Goal: Information Seeking & Learning: Learn about a topic

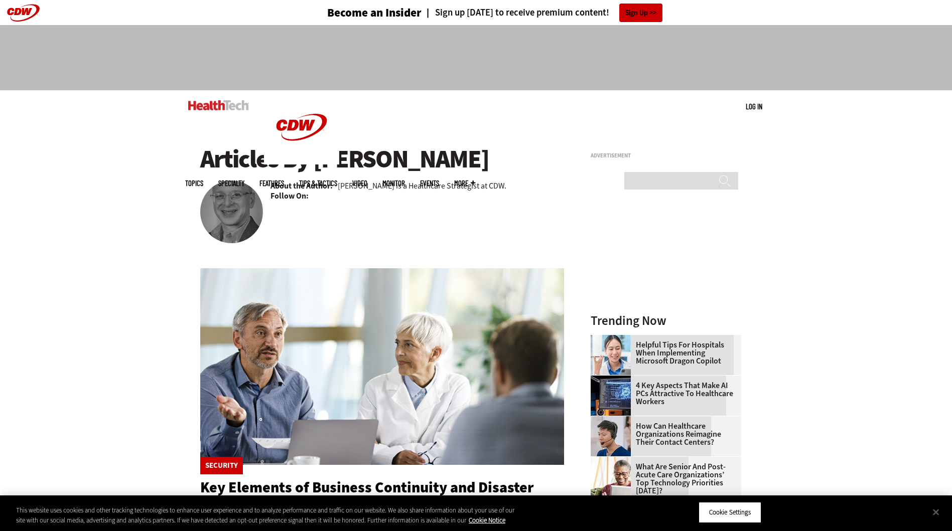
click at [155, 180] on div "Become an Insider Sign up [DATE] to receive premium content! Sign Up MENU Log i…" at bounding box center [476, 504] width 952 height 1009
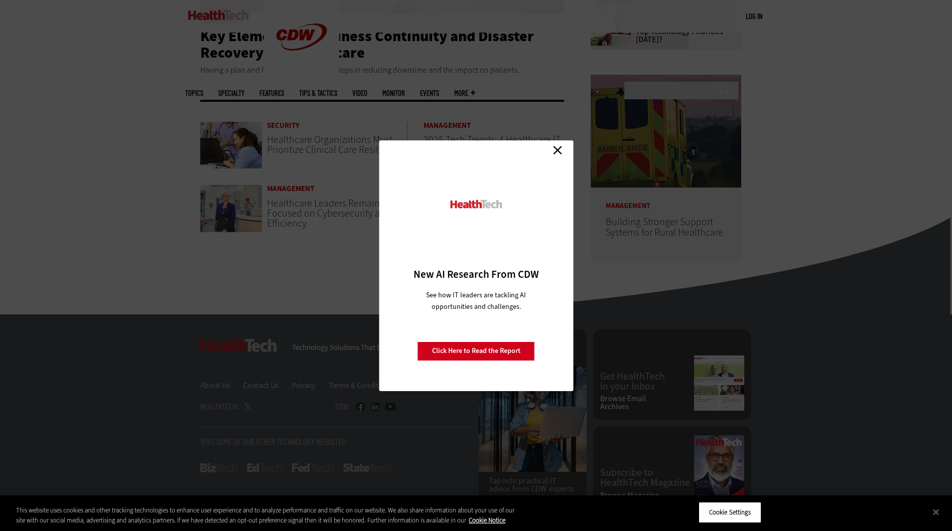
click at [558, 149] on link "Close" at bounding box center [557, 150] width 15 height 15
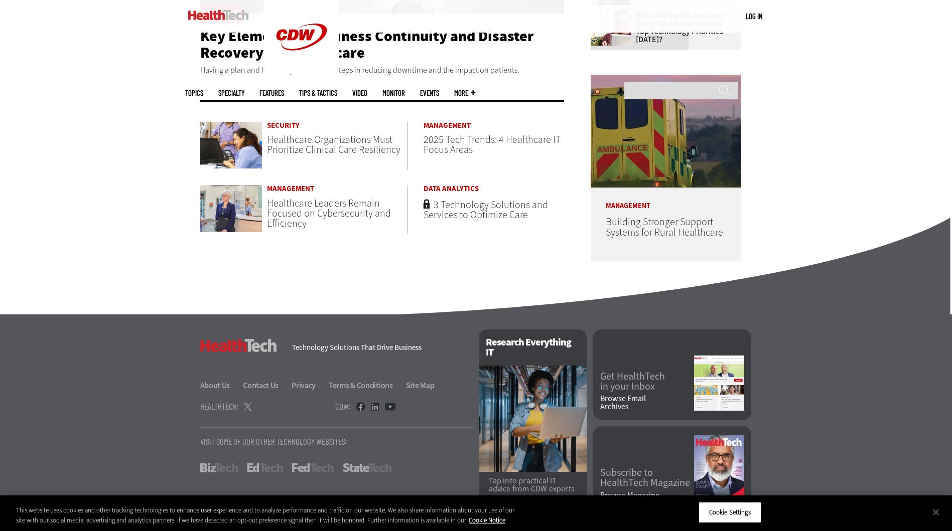
scroll to position [100, 0]
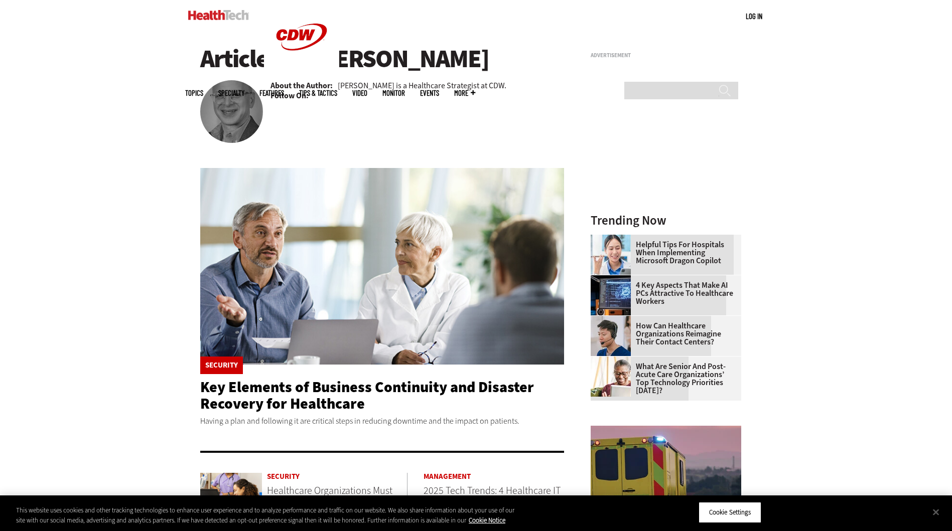
drag, startPoint x: 523, startPoint y: 424, endPoint x: 178, endPoint y: 392, distance: 346.1
click at [178, 392] on div "Become an Insider Sign up [DATE] to receive premium content! Sign Up MENU Log i…" at bounding box center [476, 404] width 952 height 1009
drag, startPoint x: 178, startPoint y: 389, endPoint x: 533, endPoint y: 424, distance: 356.5
click at [533, 424] on div "Become an Insider Sign up [DATE] to receive premium content! Sign Up MENU Log i…" at bounding box center [476, 404] width 952 height 1009
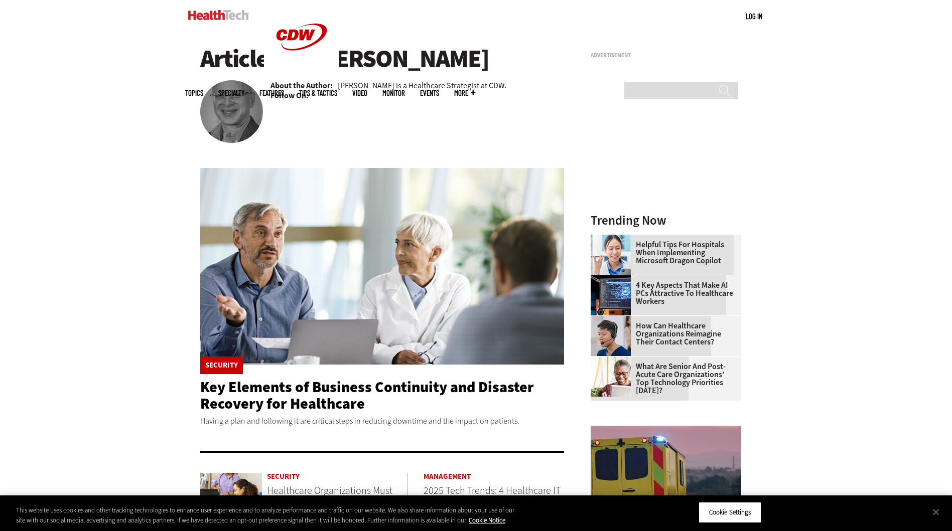
drag, startPoint x: 533, startPoint y: 424, endPoint x: 524, endPoint y: 419, distance: 10.3
click at [524, 419] on p "Having a plan and following it are critical steps in reducing downtime and the …" at bounding box center [382, 421] width 364 height 13
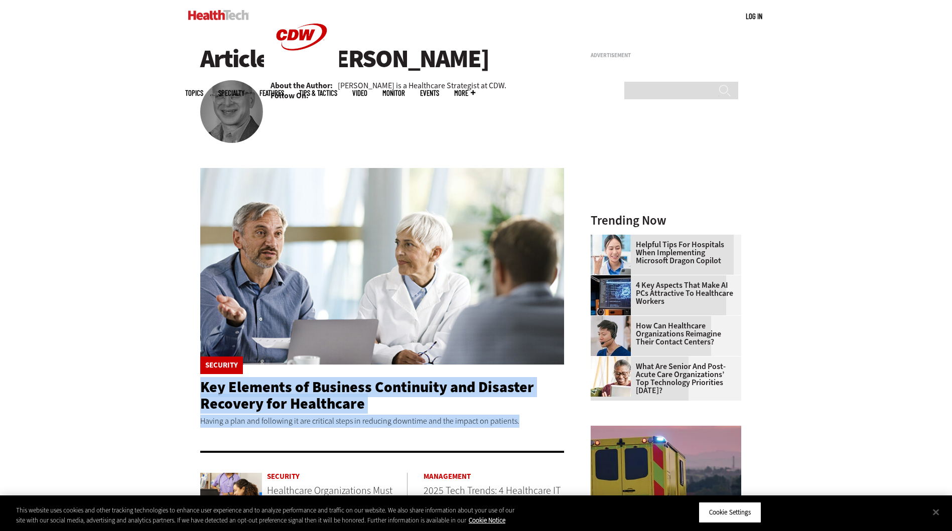
drag, startPoint x: 524, startPoint y: 419, endPoint x: 183, endPoint y: 393, distance: 341.7
click at [183, 393] on div "Become an Insider Sign up [DATE] to receive premium content! Sign Up MENU Log i…" at bounding box center [476, 404] width 952 height 1009
click at [184, 392] on div "Become an Insider Sign up [DATE] to receive premium content! Sign Up MENU Log i…" at bounding box center [476, 404] width 952 height 1009
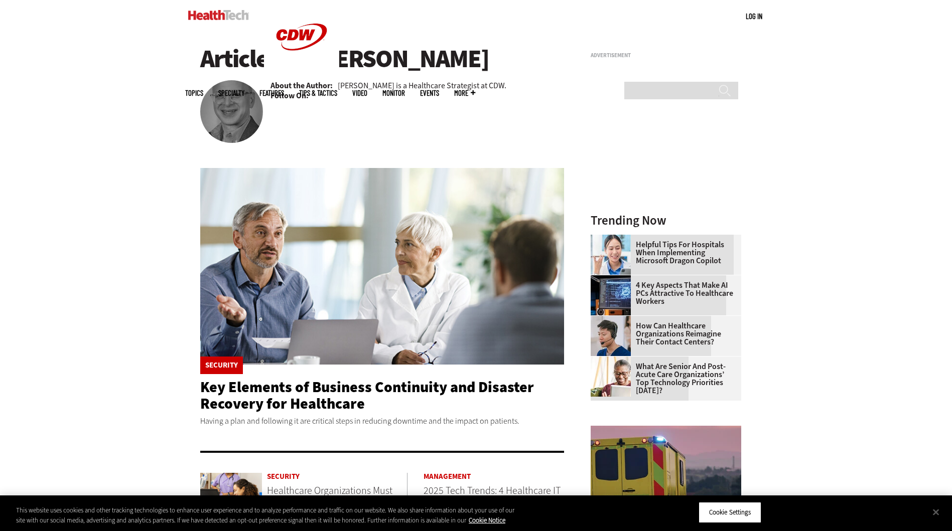
drag, startPoint x: 179, startPoint y: 382, endPoint x: 557, endPoint y: 422, distance: 379.8
click at [557, 422] on div "Become an Insider Sign up [DATE] to receive premium content! Sign Up MENU Log i…" at bounding box center [476, 404] width 952 height 1009
drag, startPoint x: 557, startPoint y: 422, endPoint x: 532, endPoint y: 426, distance: 24.9
click at [532, 426] on p "Having a plan and following it are critical steps in reducing downtime and the …" at bounding box center [382, 421] width 364 height 13
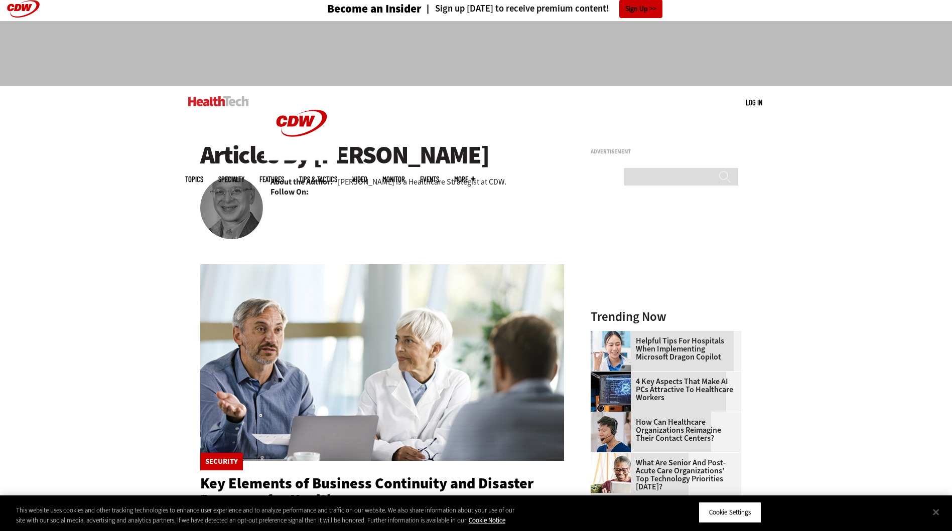
scroll to position [0, 0]
